Goal: Transaction & Acquisition: Purchase product/service

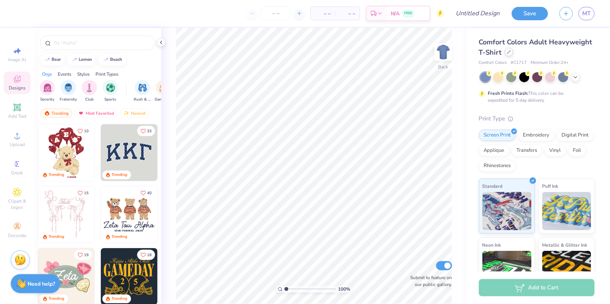
click at [509, 56] on div at bounding box center [509, 52] width 8 height 8
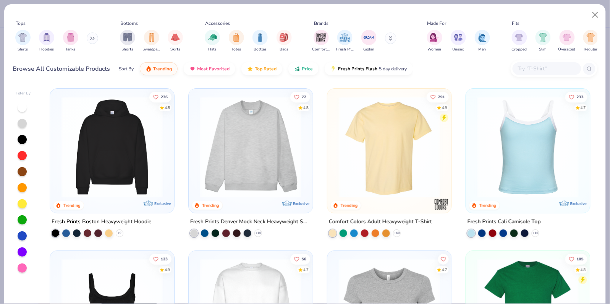
click at [542, 68] on input "text" at bounding box center [546, 68] width 59 height 9
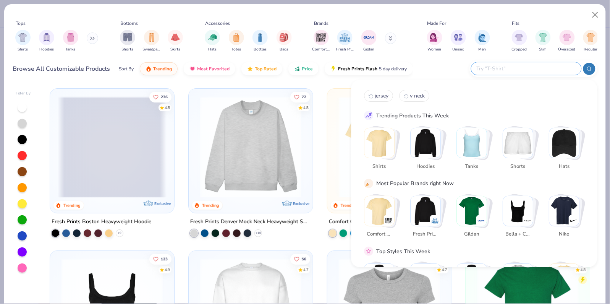
paste input "Women's Heavy Cotton™ V-Neck T-Shirt"
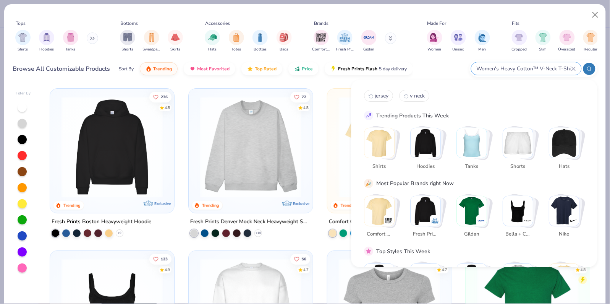
scroll to position [0, 5]
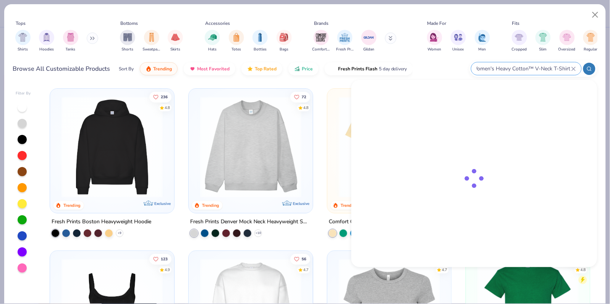
type input "Women's Heavy Cotton™ V-Neck T-Shirt"
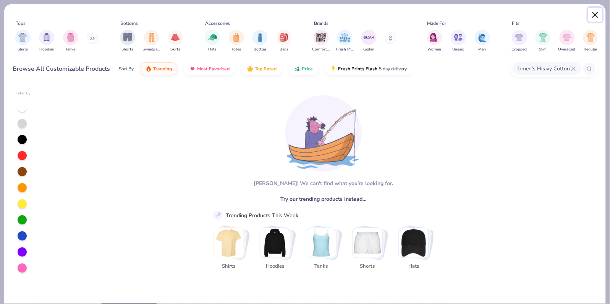
click at [596, 18] on button "Close" at bounding box center [595, 15] width 15 height 15
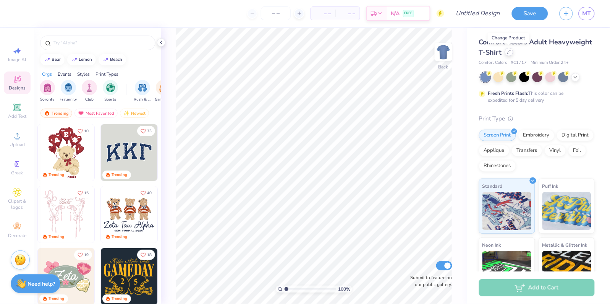
click at [510, 52] on icon at bounding box center [509, 52] width 4 height 4
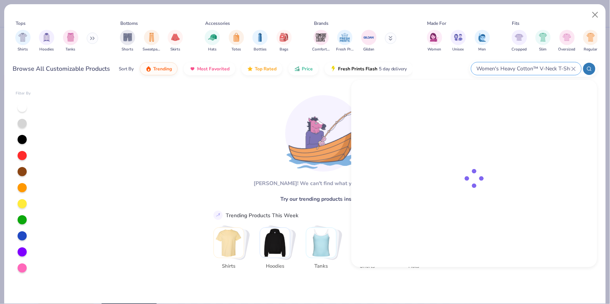
click at [558, 68] on input "Women's Heavy Cotton™ V-Neck T-Shirt" at bounding box center [523, 68] width 95 height 9
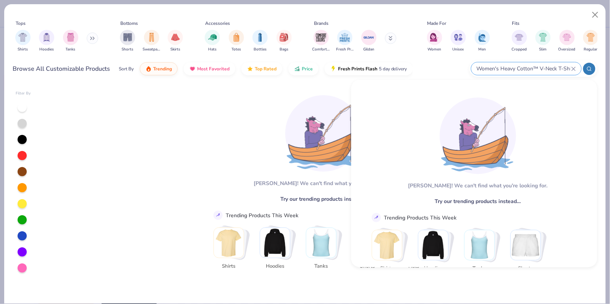
click at [540, 68] on input "Women's Heavy Cotton™ V-Neck T-Shirt" at bounding box center [523, 68] width 95 height 9
click at [550, 65] on input "Women's Heavy Cotton™ V-Neck T-Shirt" at bounding box center [523, 68] width 95 height 9
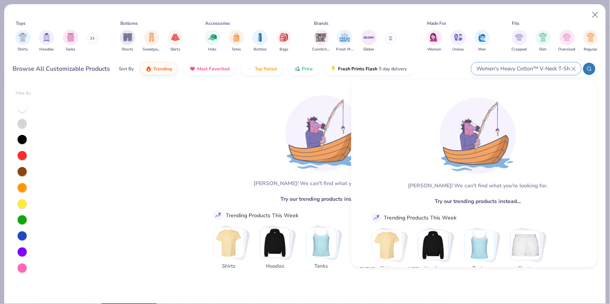
click at [550, 65] on input "Women's Heavy Cotton™ V-Neck T-Shirt" at bounding box center [523, 68] width 95 height 9
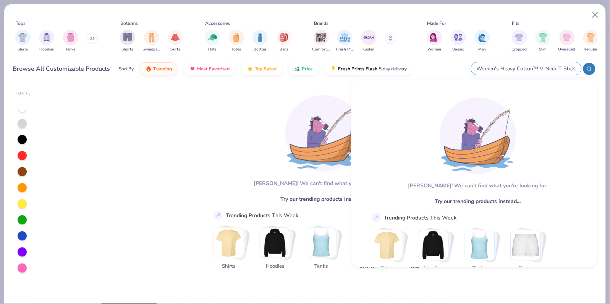
click at [550, 65] on input "Women's Heavy Cotton™ V-Neck T-Shirt" at bounding box center [523, 68] width 95 height 9
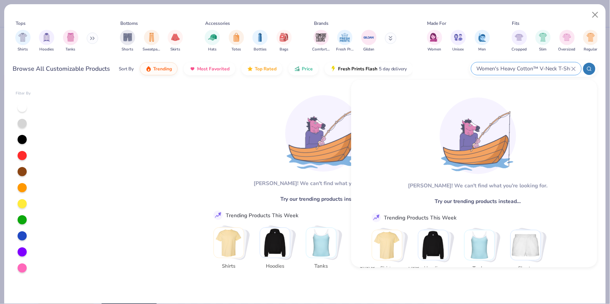
click at [575, 68] on icon at bounding box center [573, 68] width 5 height 5
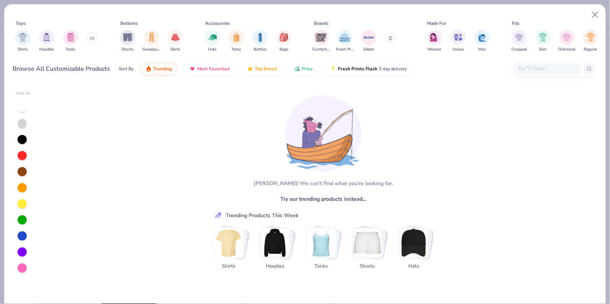
click at [560, 68] on input "text" at bounding box center [546, 68] width 59 height 9
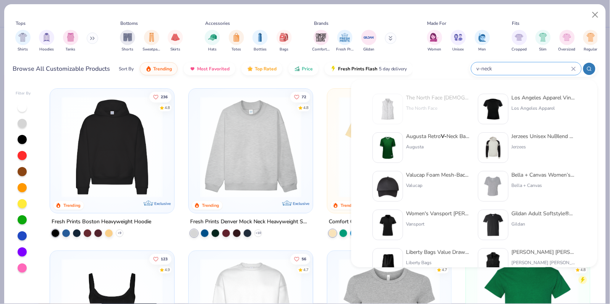
type input "v-neck"
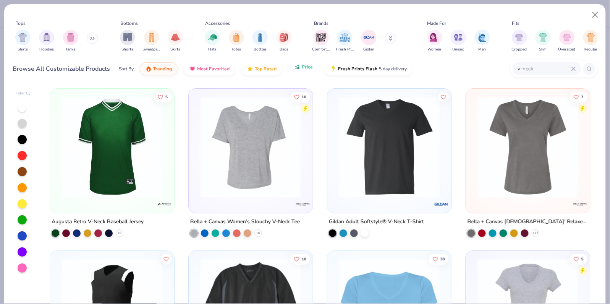
click at [300, 66] on button "Price" at bounding box center [303, 66] width 30 height 13
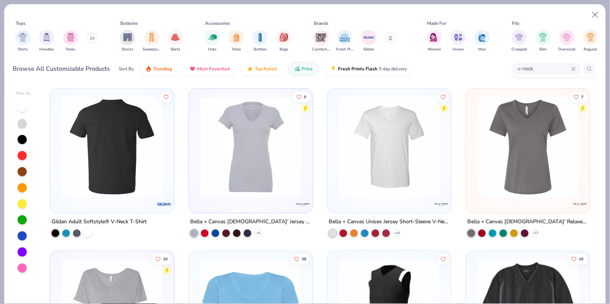
click at [150, 151] on img at bounding box center [112, 146] width 109 height 101
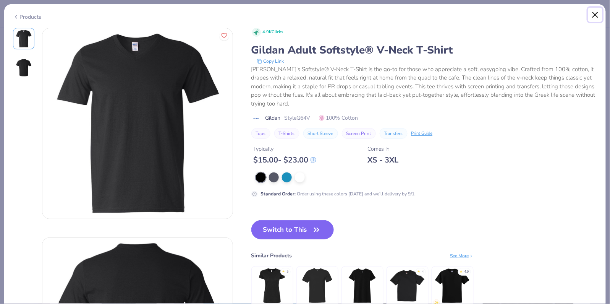
click at [596, 12] on button "Close" at bounding box center [595, 15] width 15 height 15
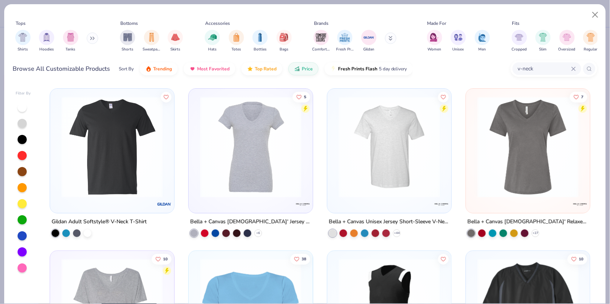
click at [575, 68] on icon at bounding box center [573, 68] width 5 height 5
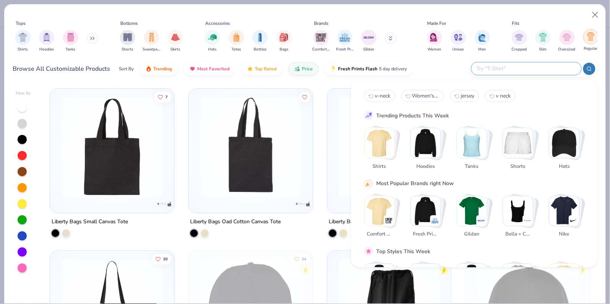
click at [589, 37] on img "filter for Regular" at bounding box center [591, 36] width 9 height 9
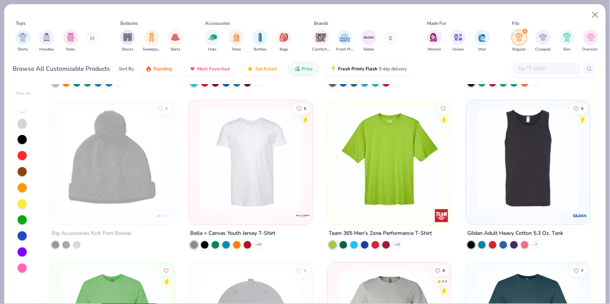
scroll to position [1402, 0]
